Goal: Task Accomplishment & Management: Manage account settings

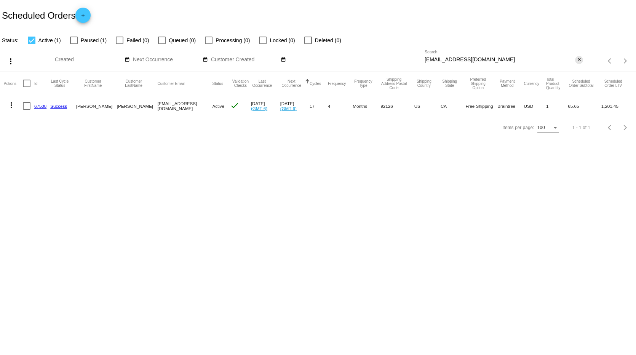
click at [579, 58] on mat-icon "close" at bounding box center [578, 60] width 5 height 6
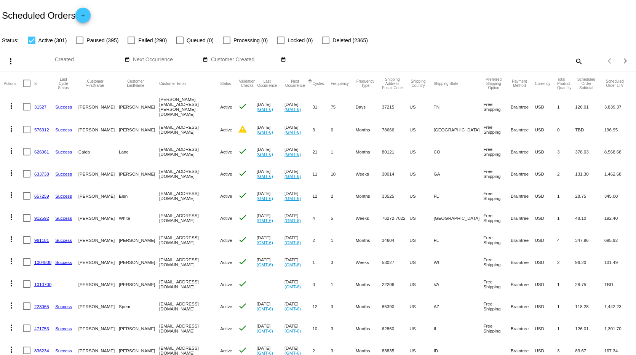
click at [575, 60] on mat-icon "search" at bounding box center [578, 61] width 9 height 12
paste input "[EMAIL_ADDRESS][DOMAIN_NAME]"
type input "[EMAIL_ADDRESS][DOMAIN_NAME]"
click at [510, 31] on div "Status: Active (301) Paused (395) Failed (290) Queued (0) Processing (0) Locked…" at bounding box center [318, 37] width 636 height 14
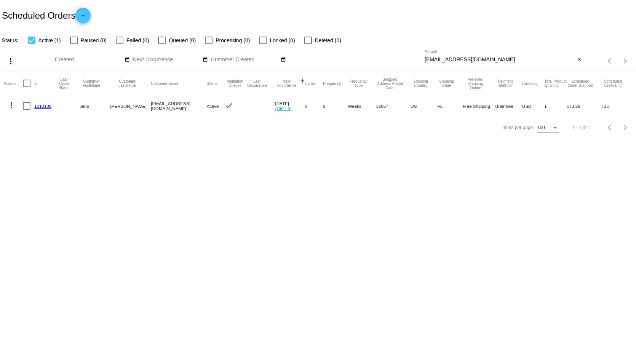
click at [10, 102] on mat-icon "more_vert" at bounding box center [11, 105] width 9 height 9
click at [36, 175] on span "View / Edit" at bounding box center [39, 178] width 25 height 6
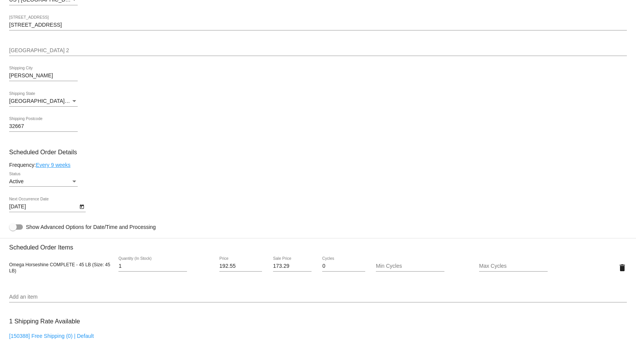
scroll to position [200, 0]
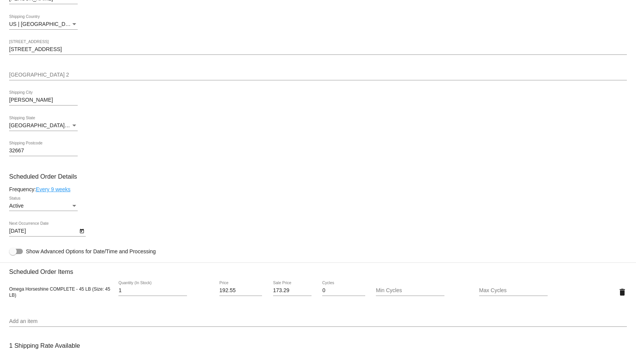
click at [54, 190] on link "Every 9 weeks" at bounding box center [53, 189] width 35 height 6
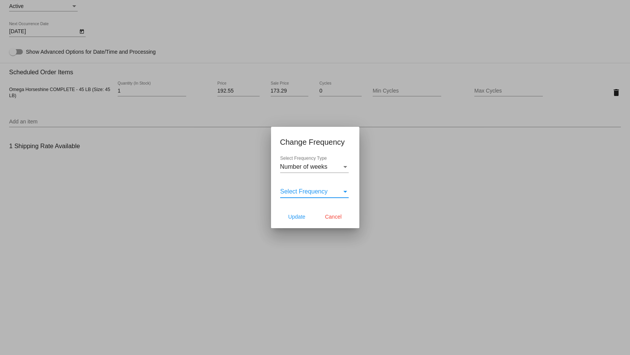
click at [343, 191] on div "Select Frequency" at bounding box center [345, 192] width 4 height 2
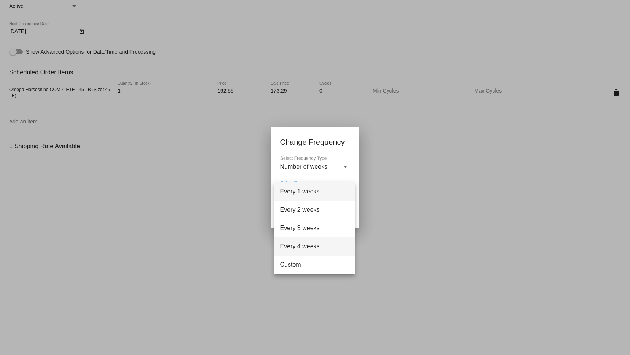
click at [328, 238] on span "Every 4 weeks" at bounding box center [314, 246] width 69 height 18
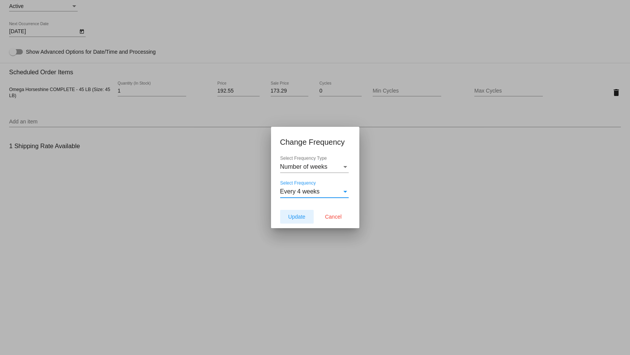
click at [300, 217] on span "Update" at bounding box center [296, 217] width 17 height 6
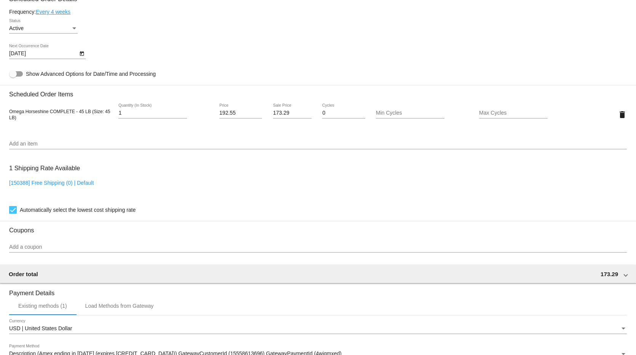
scroll to position [390, 0]
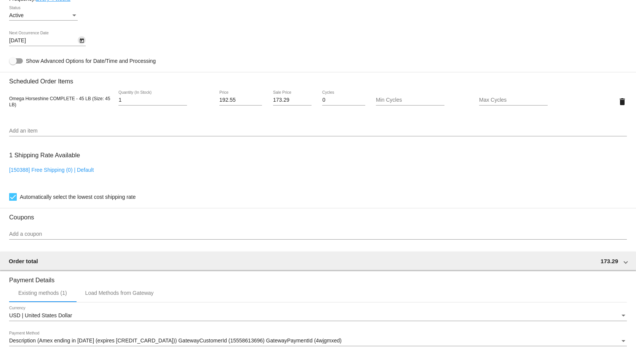
click at [81, 43] on icon "Open calendar" at bounding box center [82, 40] width 4 height 5
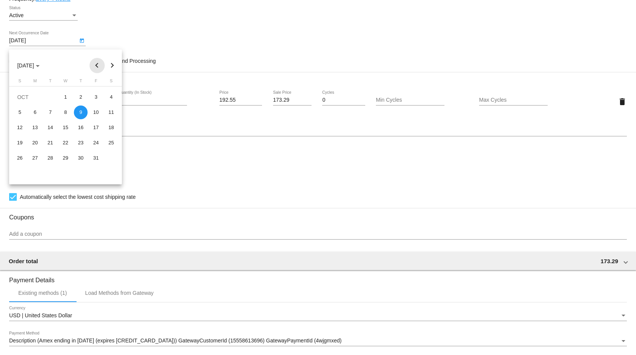
click at [97, 64] on button "Previous month" at bounding box center [96, 65] width 15 height 15
click at [109, 129] on div "13" at bounding box center [111, 128] width 14 height 14
type input "[DATE]"
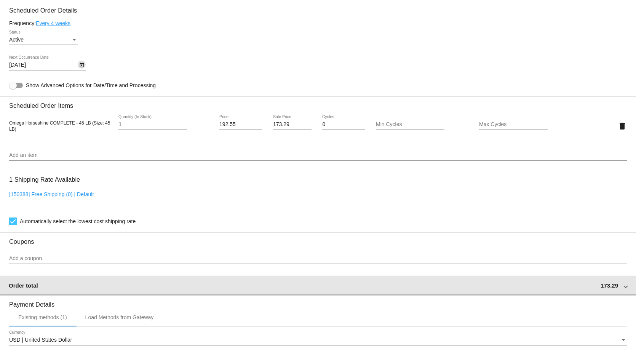
scroll to position [504, 0]
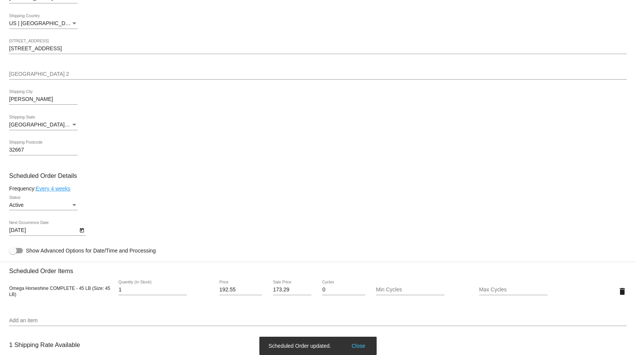
scroll to position [200, 0]
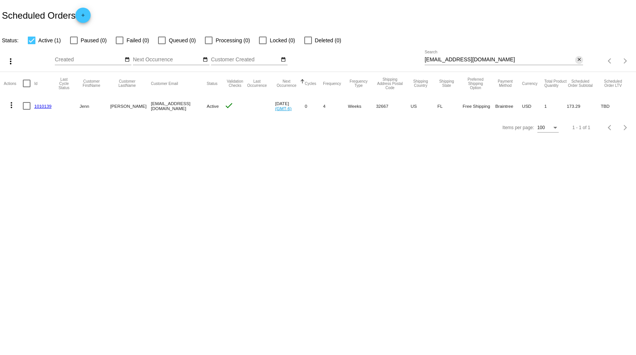
click at [579, 58] on mat-icon "close" at bounding box center [578, 60] width 5 height 6
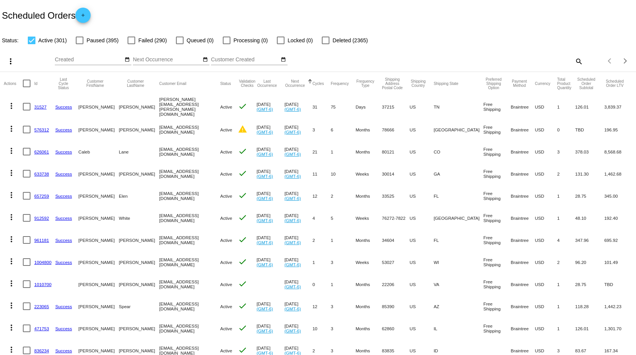
click at [574, 60] on mat-icon "search" at bounding box center [578, 61] width 9 height 12
paste input "[EMAIL_ADDRESS][DOMAIN_NAME]"
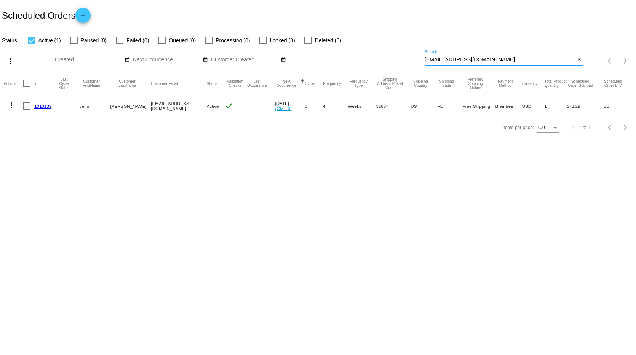
type input "[EMAIL_ADDRESS][DOMAIN_NAME]"
click at [11, 104] on mat-icon "more_vert" at bounding box center [11, 105] width 9 height 9
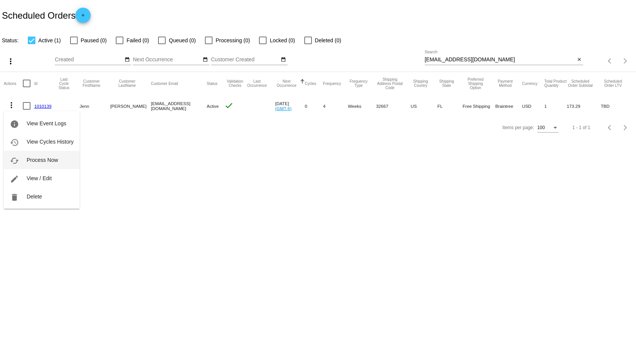
click at [39, 157] on span "Process Now" at bounding box center [42, 160] width 31 height 6
